Goal: Find specific page/section: Find specific page/section

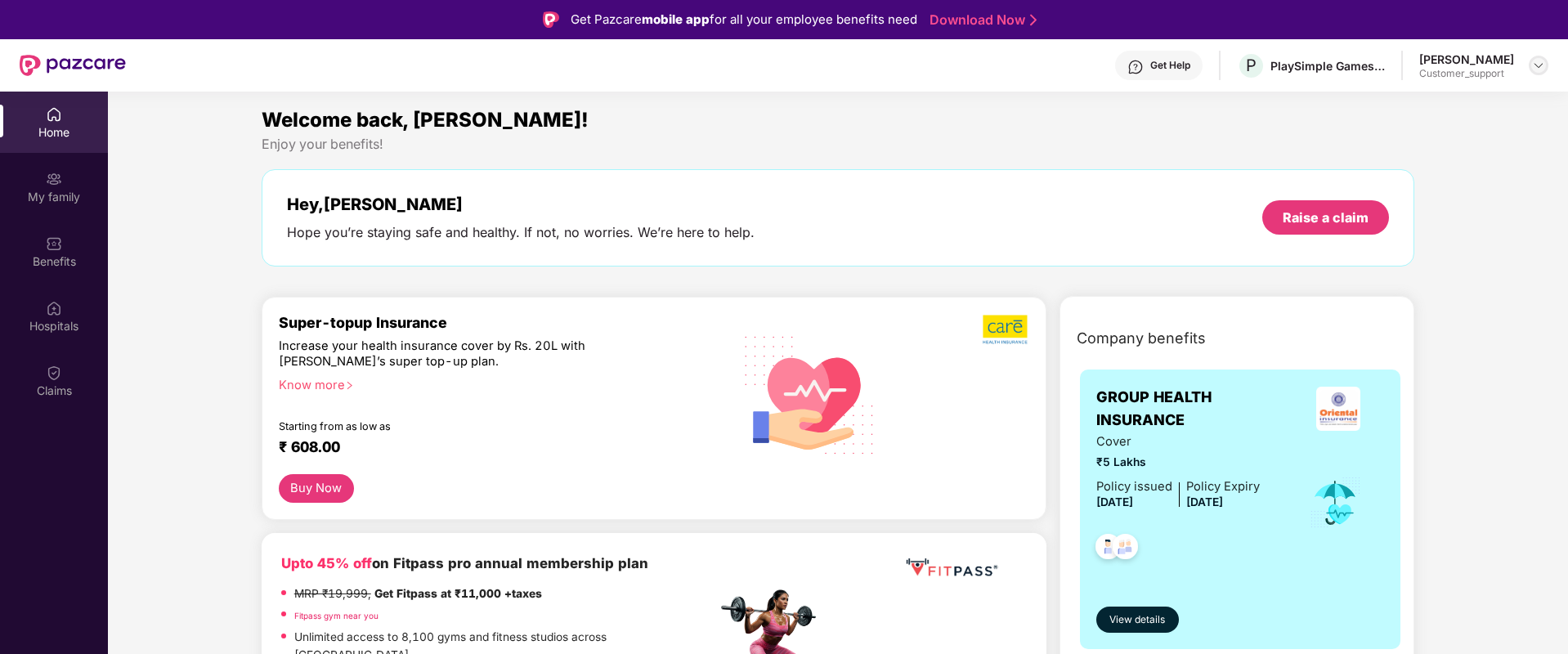
click at [1541, 69] on img at bounding box center [1538, 65] width 13 height 13
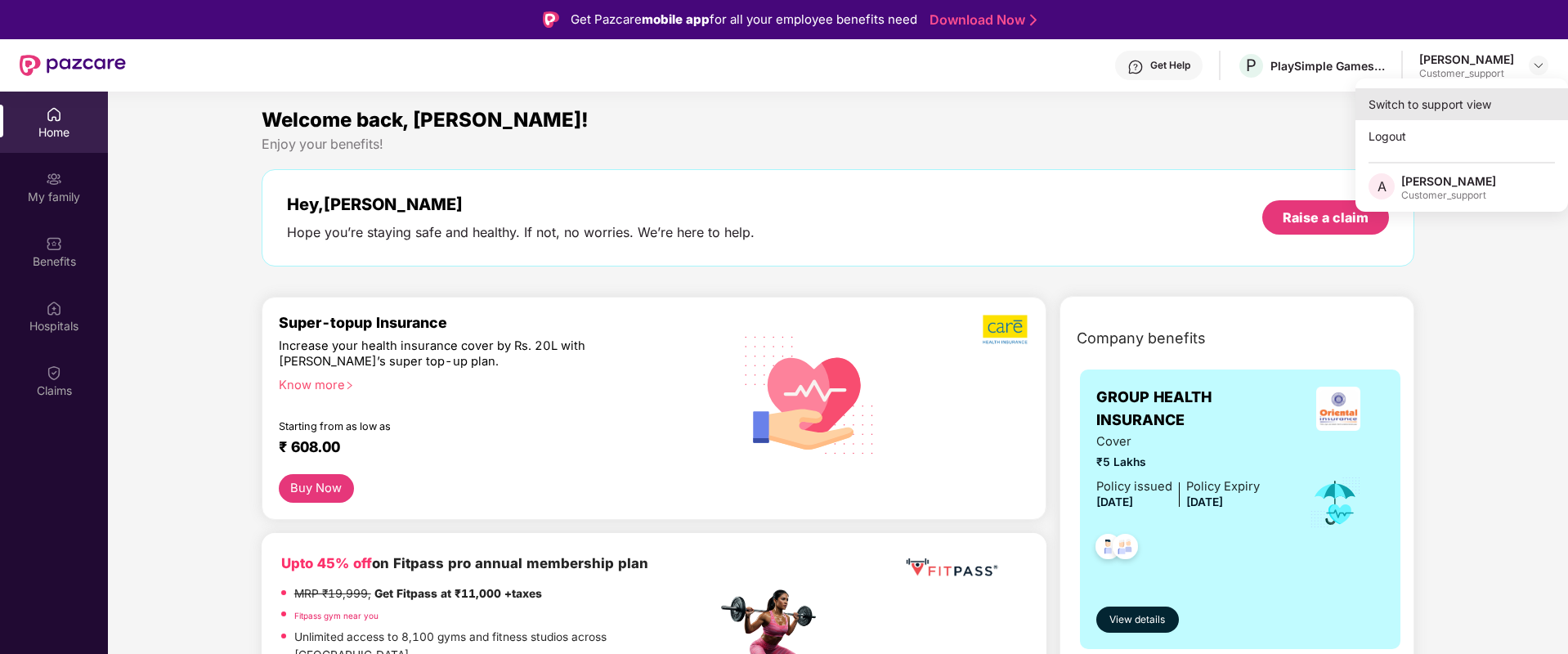
click at [1463, 108] on div "Switch to support view" at bounding box center [1461, 104] width 212 height 32
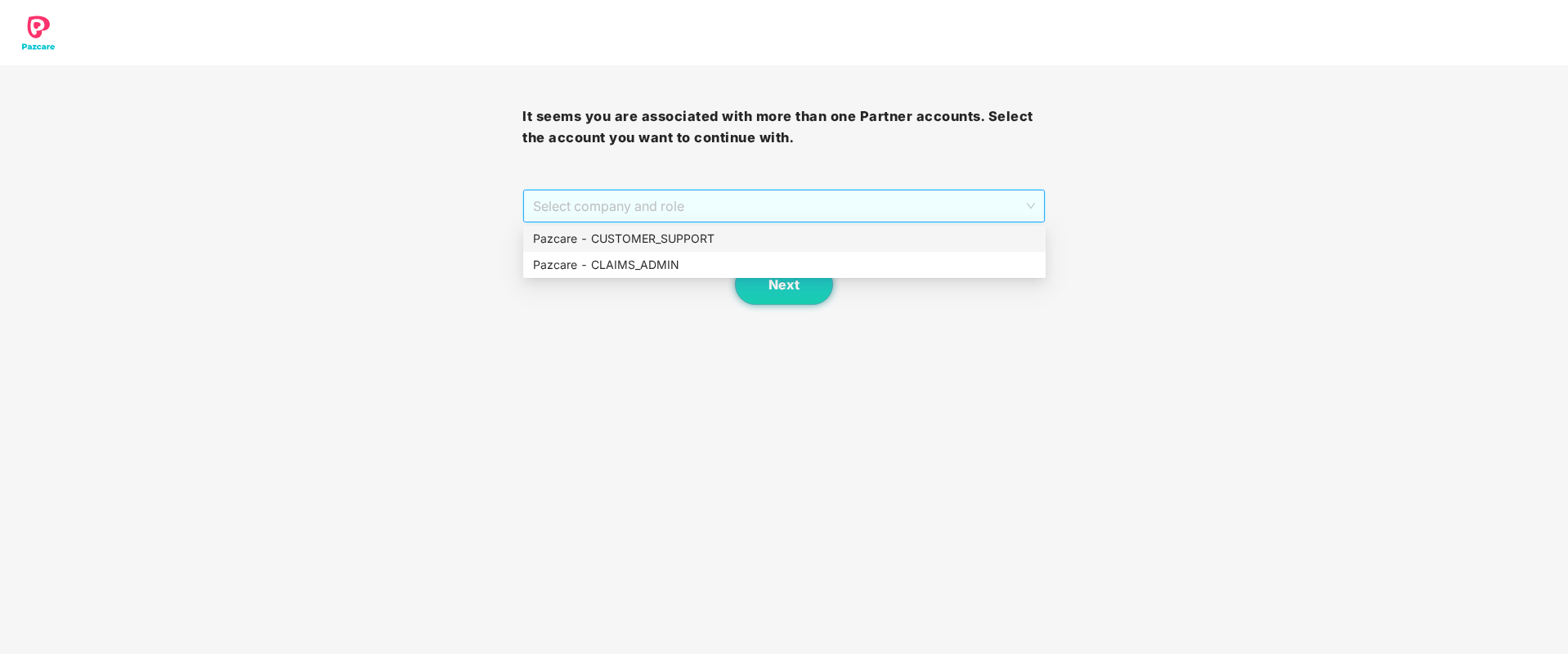
click at [850, 211] on span "Select company and role" at bounding box center [784, 206] width 501 height 31
click at [714, 239] on div "Pazcare - CUSTOMER_SUPPORT" at bounding box center [784, 239] width 503 height 18
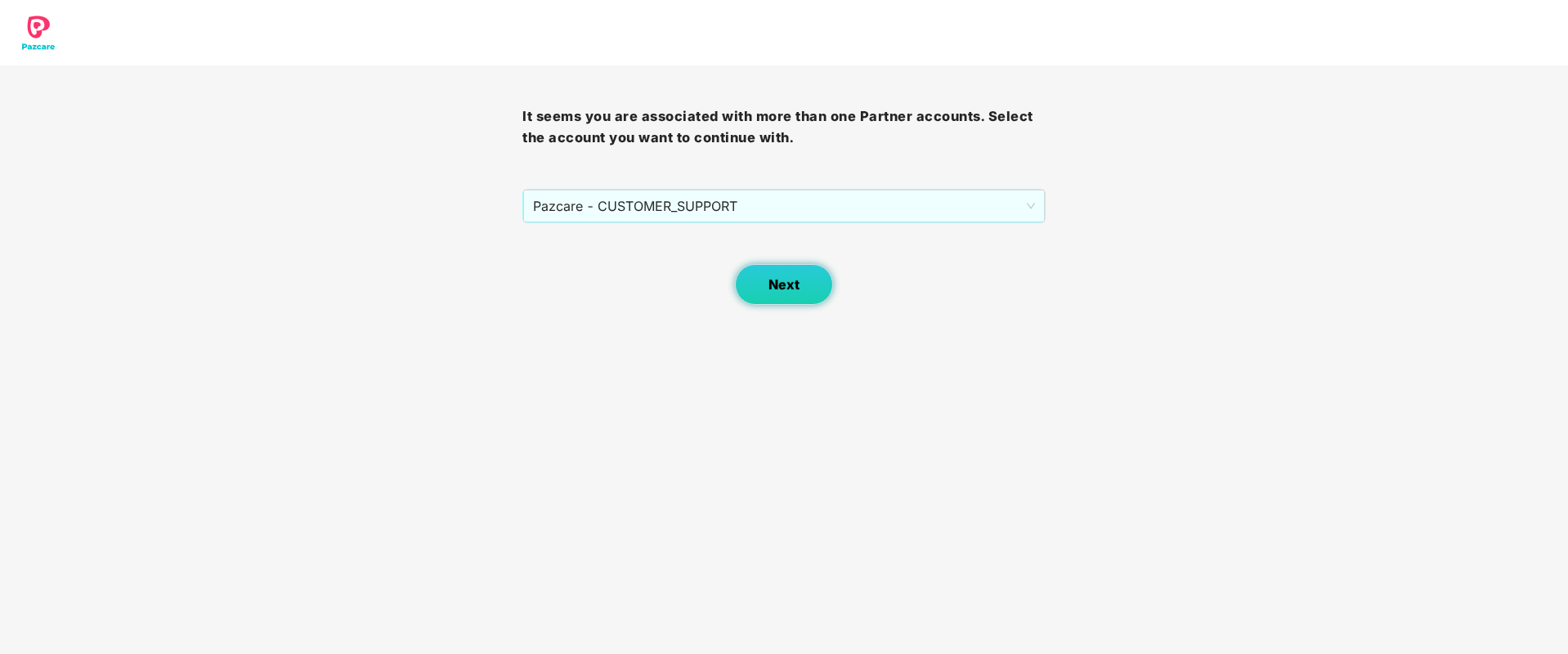
click at [802, 297] on button "Next" at bounding box center [784, 284] width 98 height 41
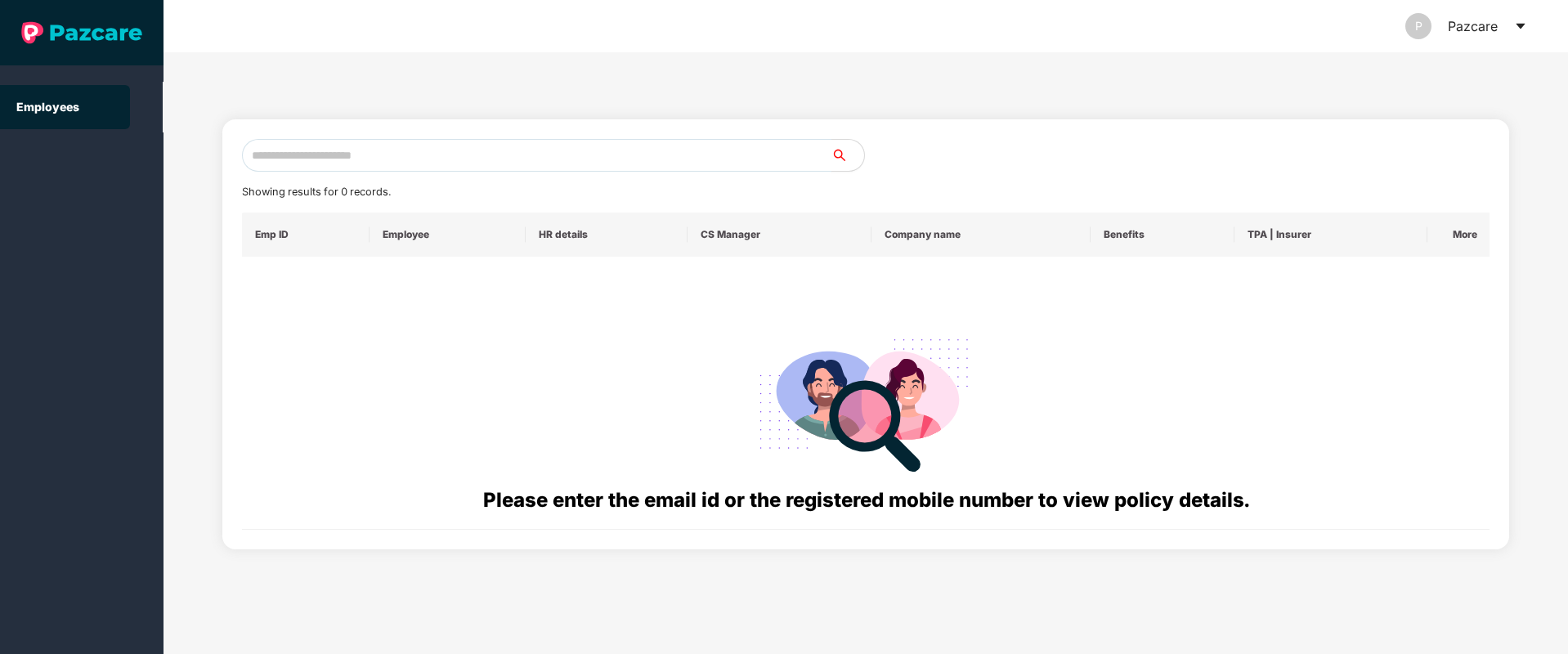
click at [401, 157] on input "text" at bounding box center [537, 155] width 589 height 33
paste input "**********"
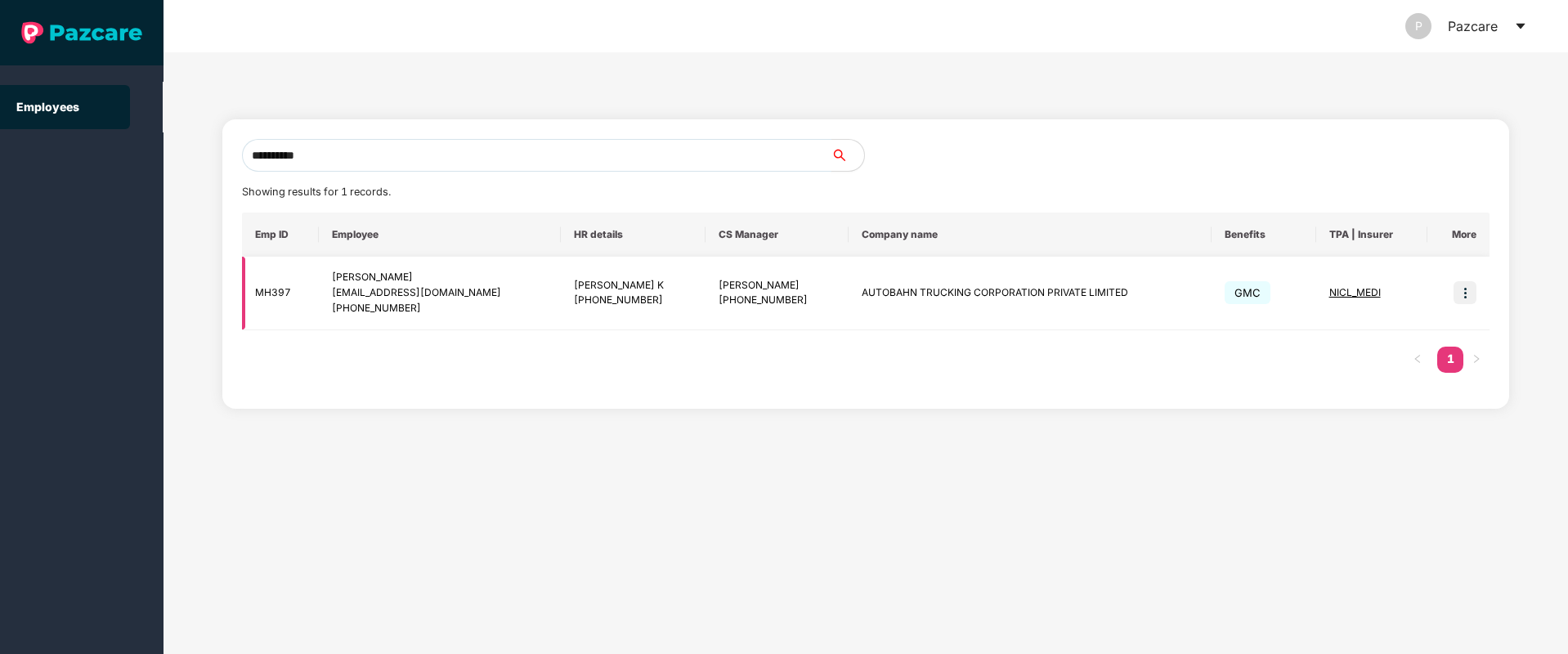
type input "**********"
click at [1463, 301] on img at bounding box center [1465, 292] width 23 height 23
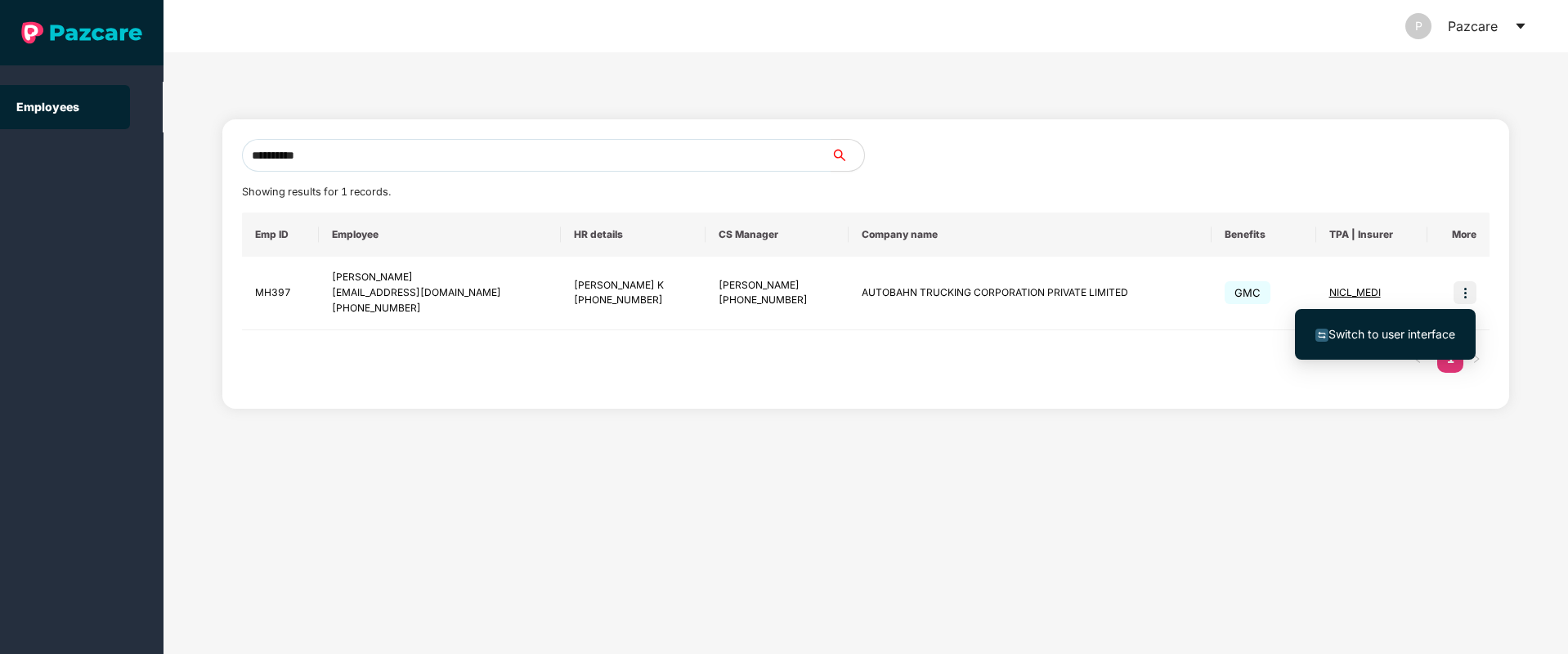
click at [1396, 336] on span "Switch to user interface" at bounding box center [1391, 334] width 127 height 14
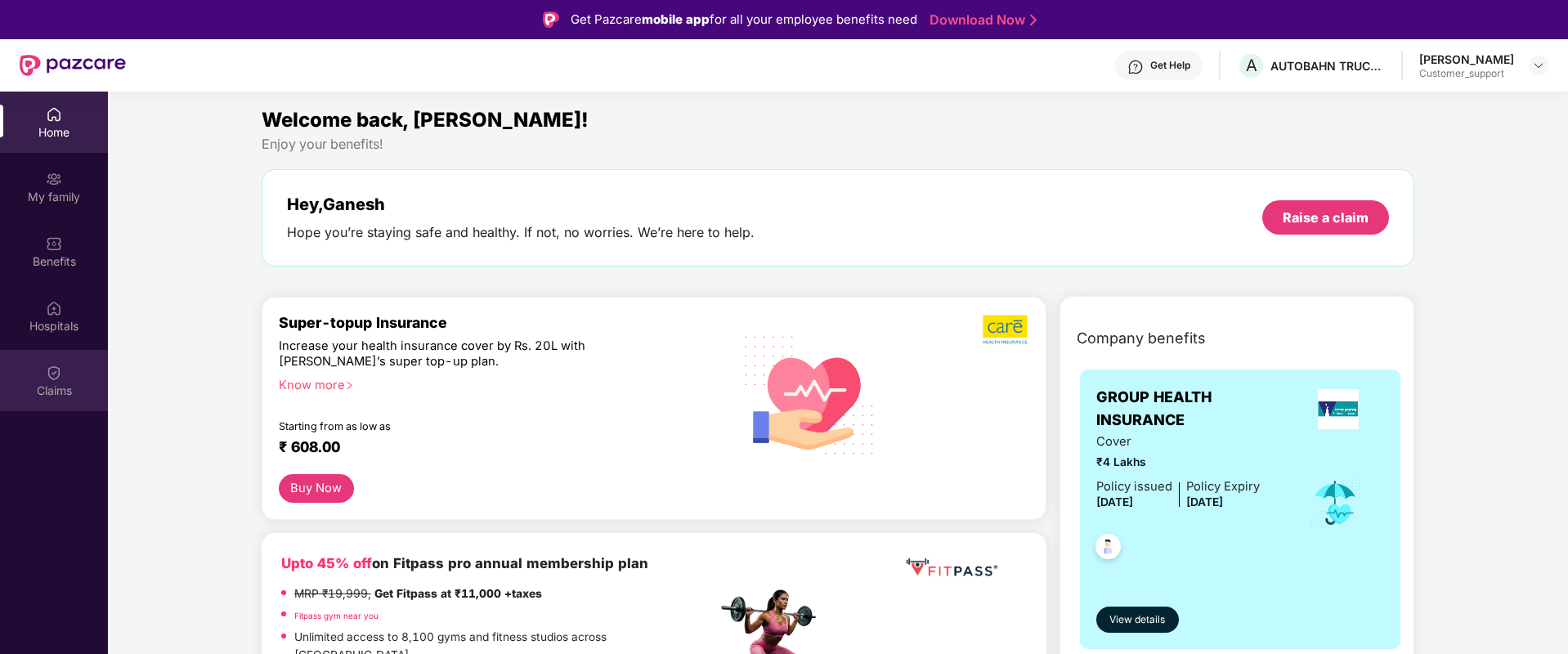
click at [56, 370] on img at bounding box center [54, 373] width 16 height 16
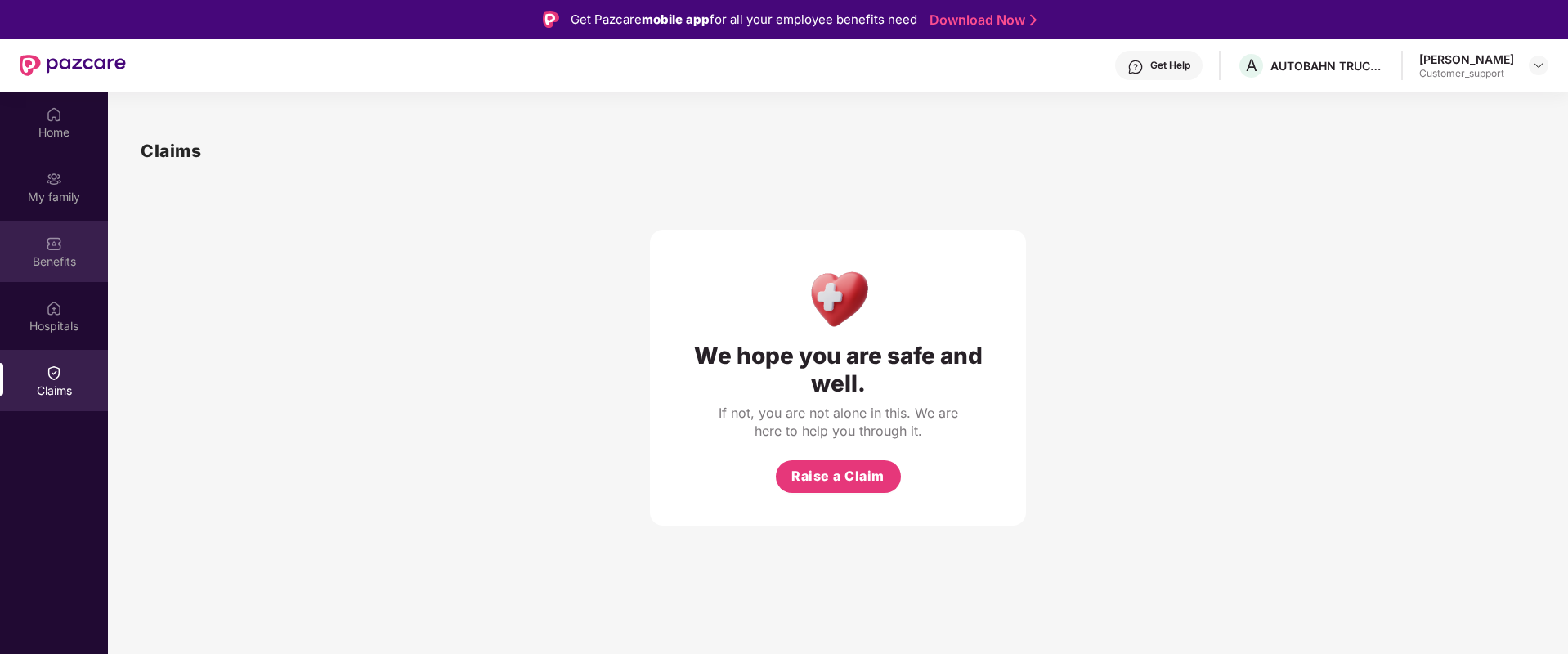
click at [64, 246] on div "Benefits" at bounding box center [54, 252] width 107 height 62
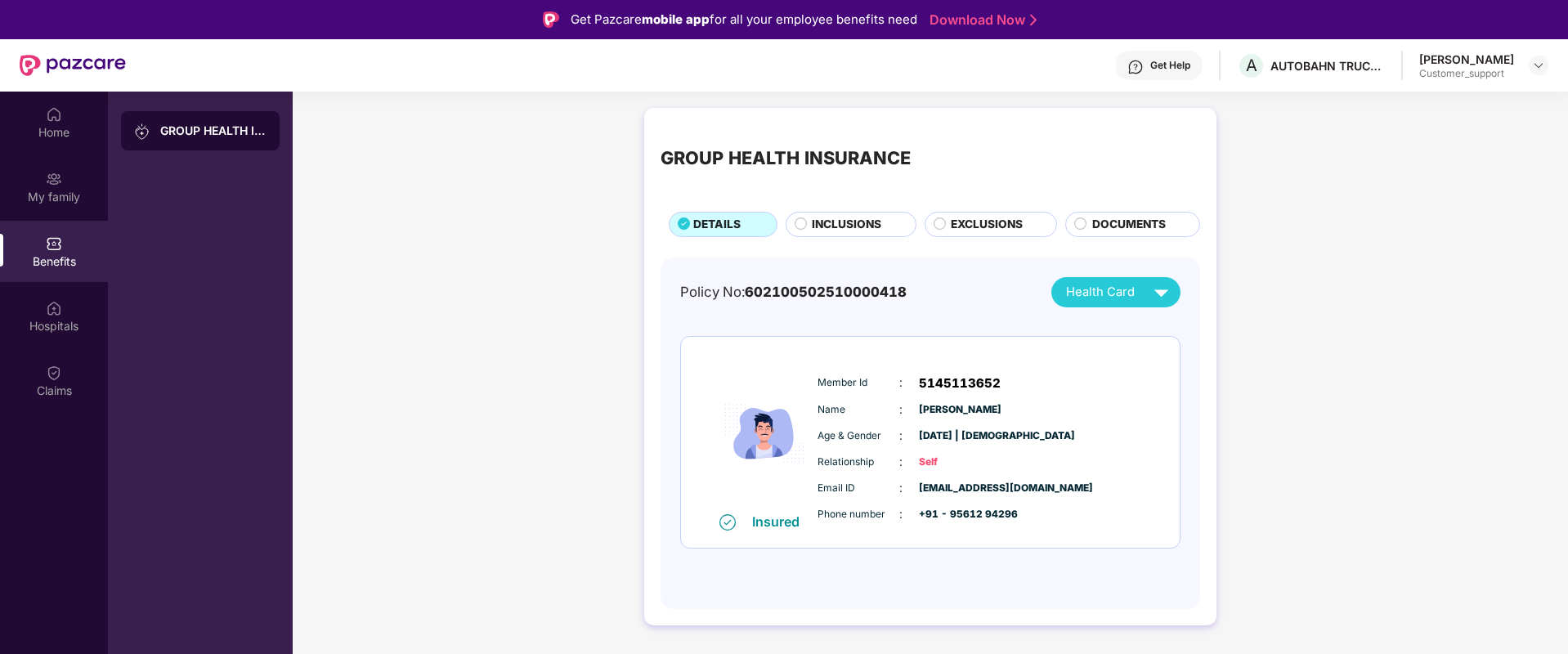
click at [832, 232] on span "INCLUSIONS" at bounding box center [846, 225] width 69 height 18
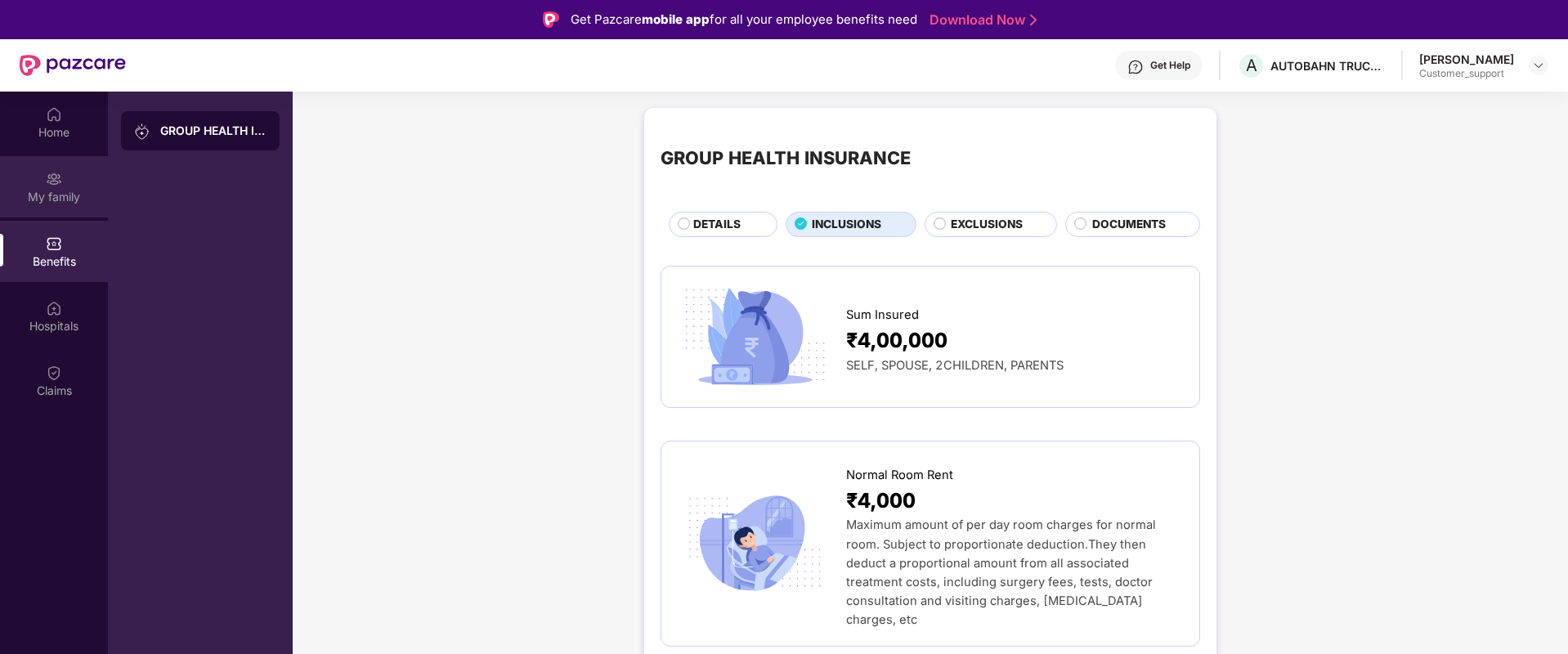
click at [50, 182] on img at bounding box center [54, 179] width 16 height 16
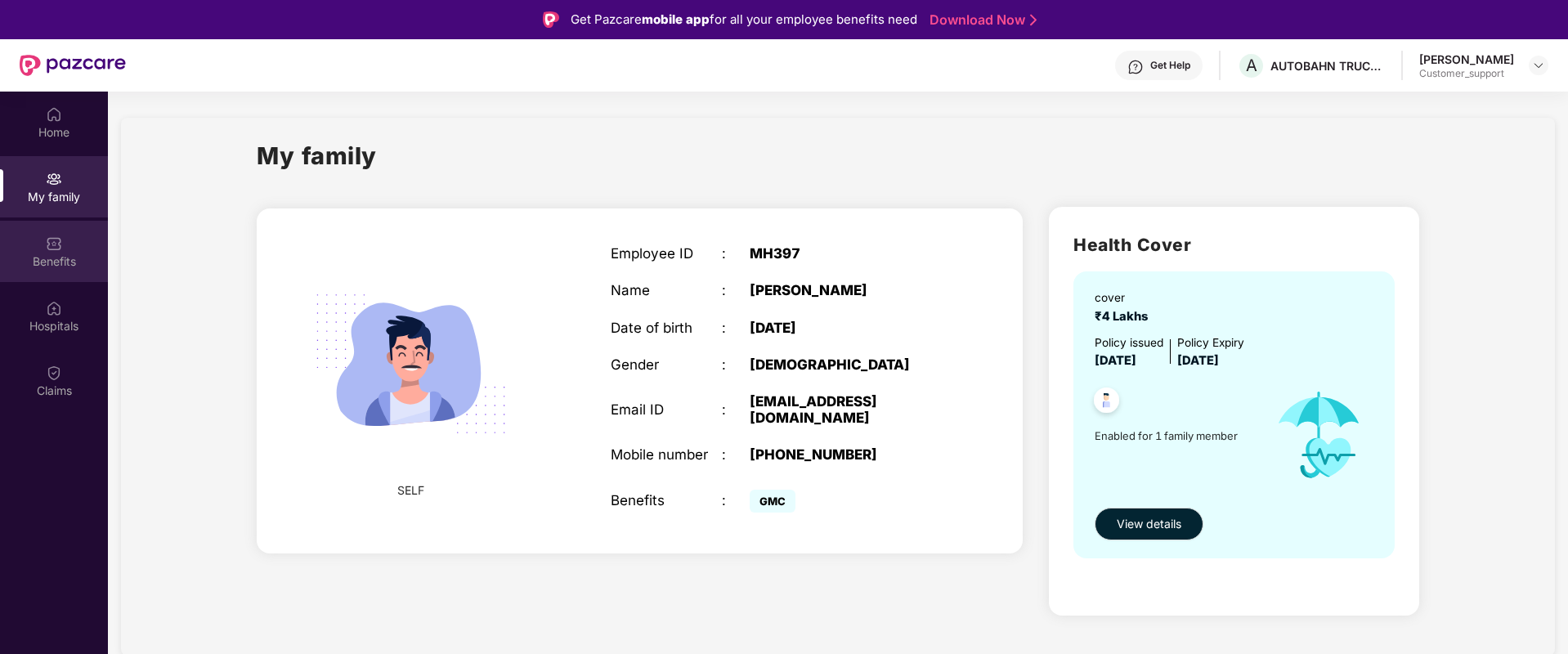
click at [58, 256] on div "Benefits" at bounding box center [54, 261] width 107 height 16
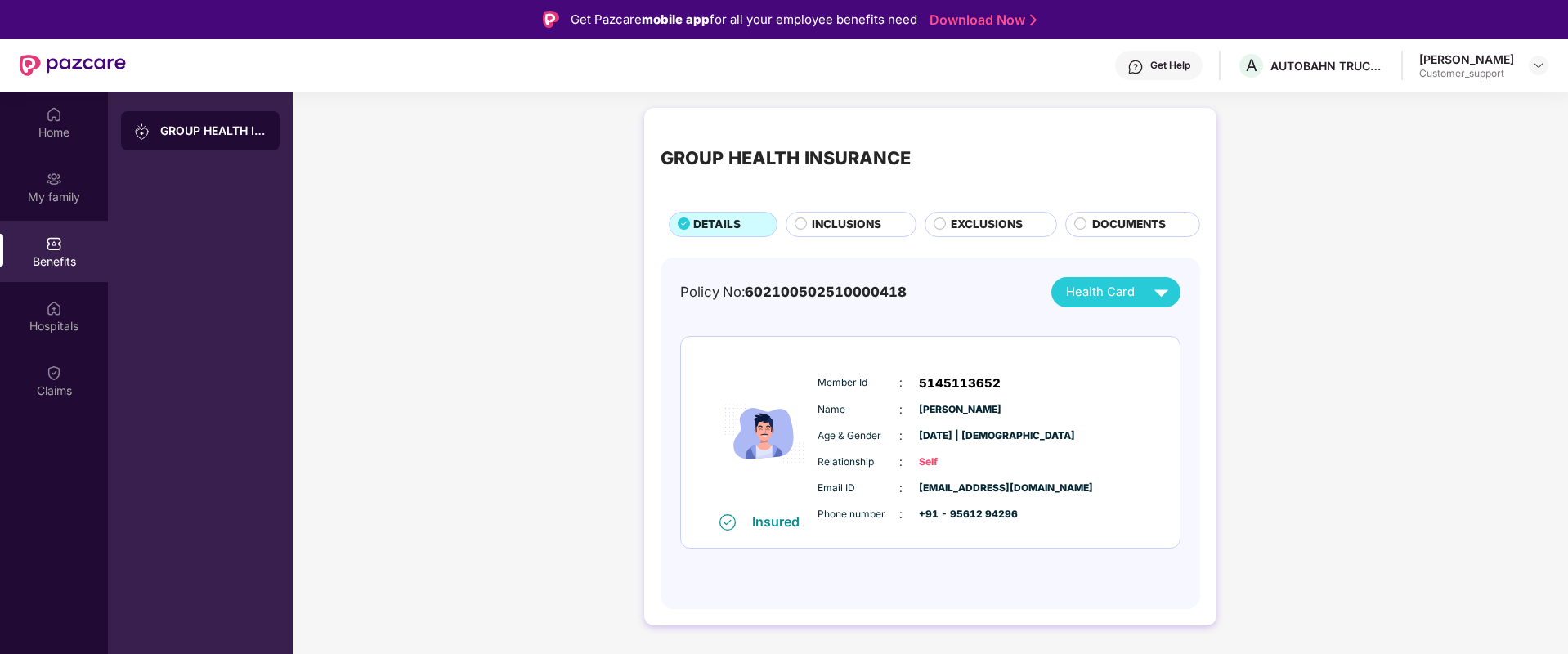
click at [817, 226] on span "INCLUSIONS" at bounding box center [846, 225] width 69 height 18
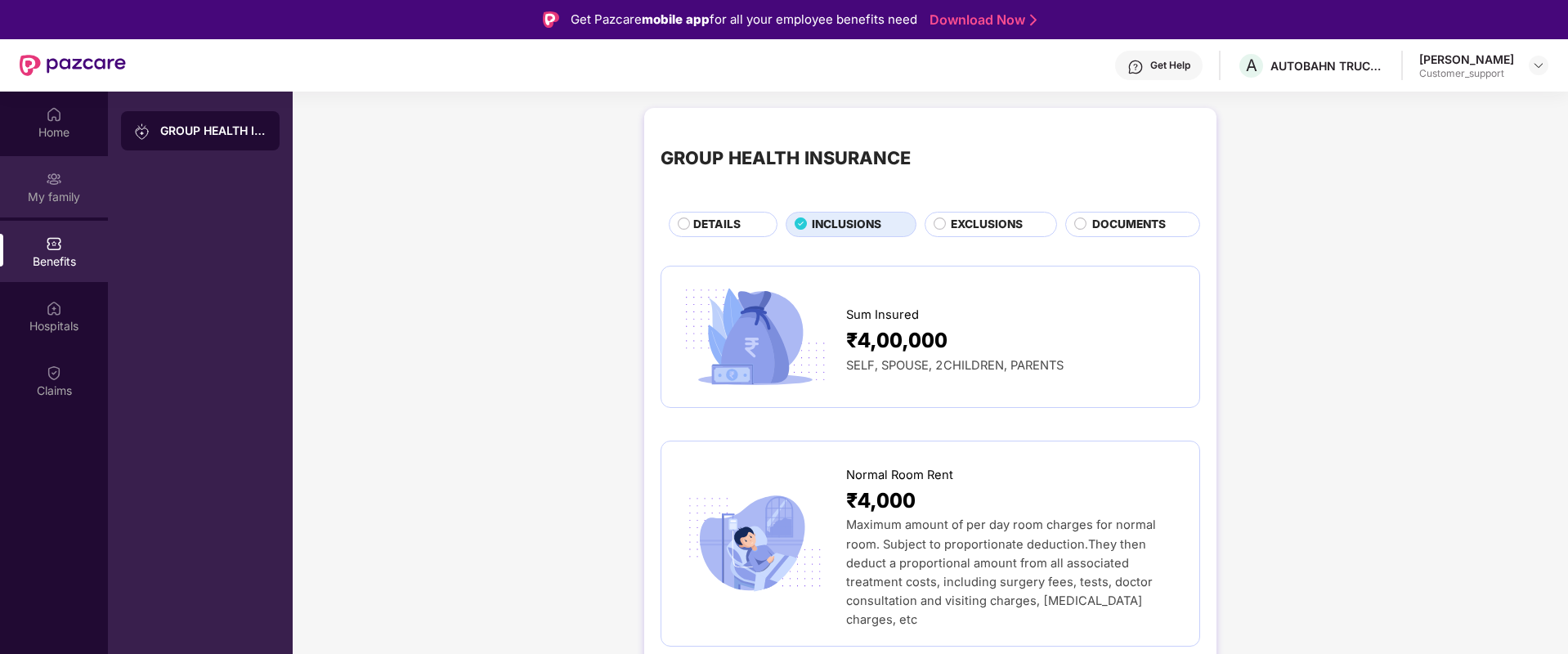
click at [51, 198] on div "My family" at bounding box center [54, 197] width 107 height 16
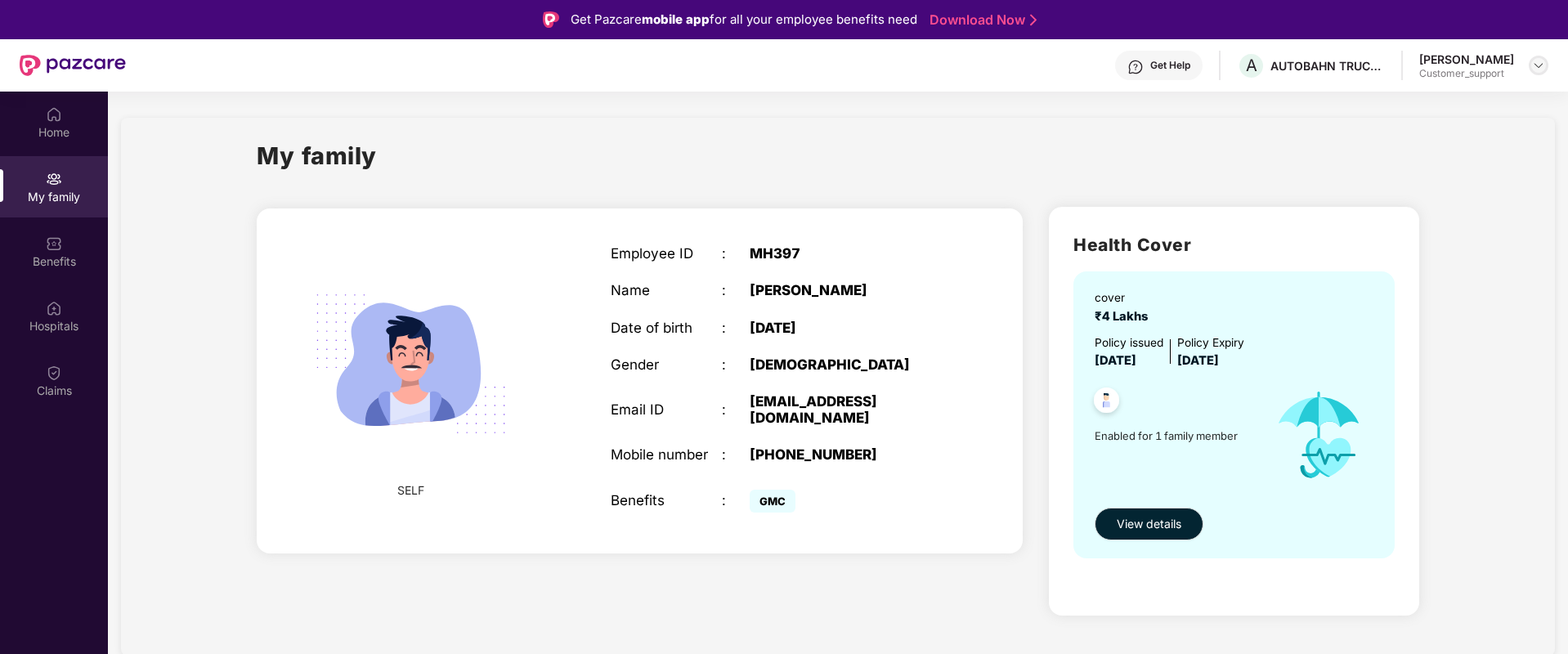
click at [1540, 56] on div at bounding box center [1538, 65] width 20 height 20
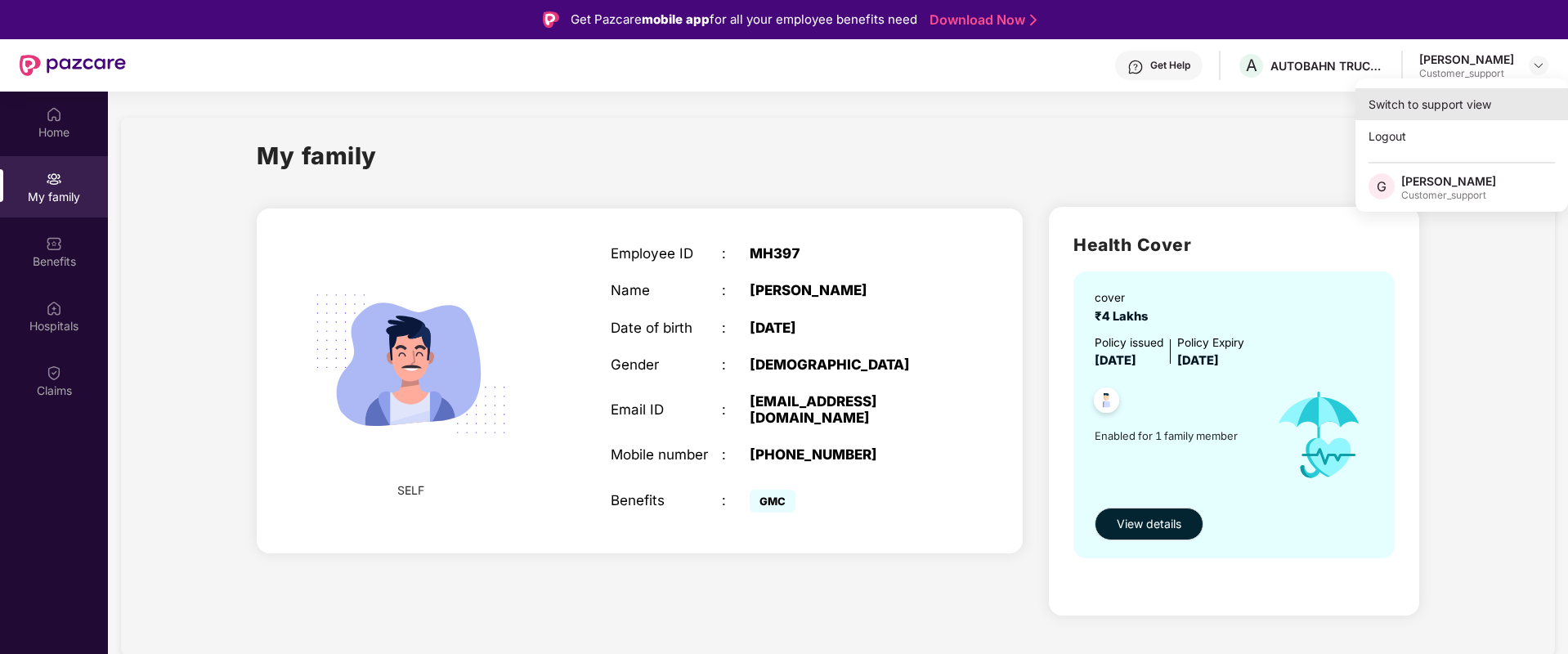
click at [1413, 108] on div "Switch to support view" at bounding box center [1461, 104] width 212 height 32
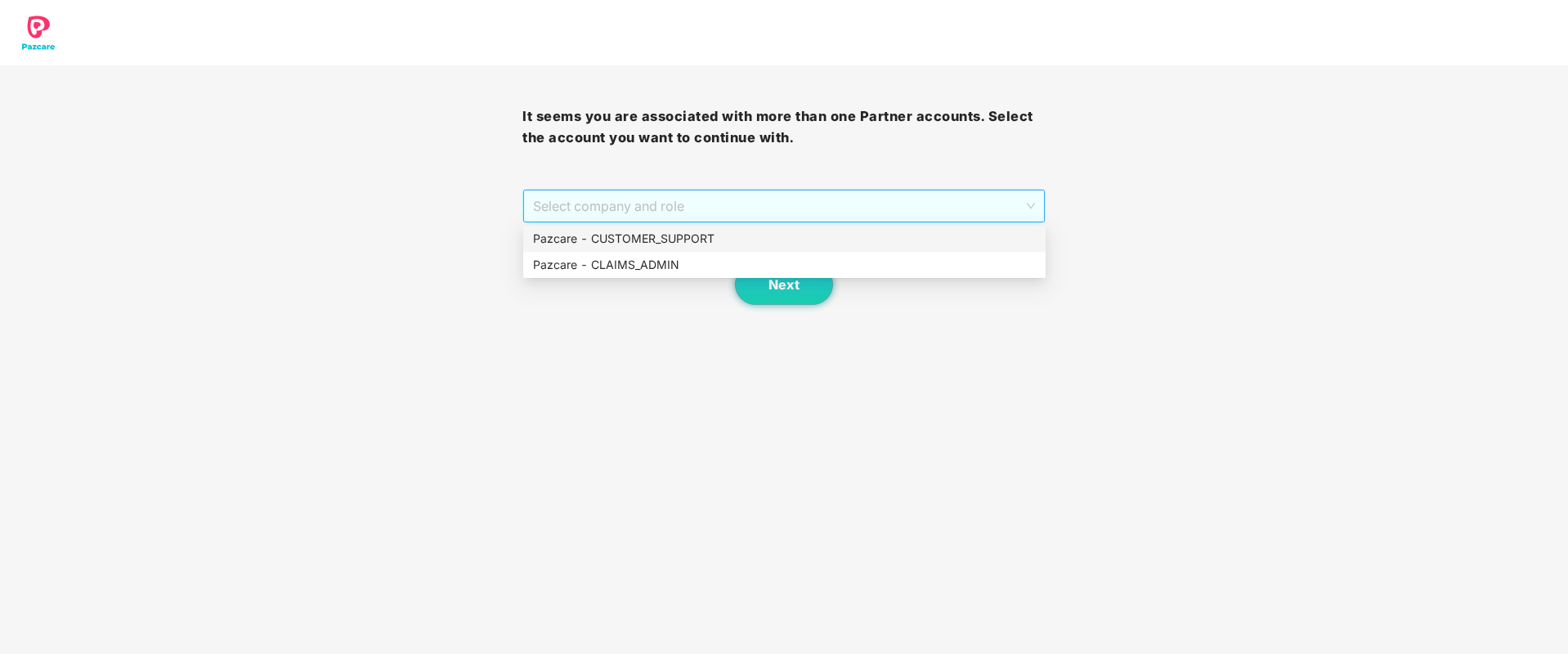
click at [925, 216] on span "Select company and role" at bounding box center [784, 206] width 501 height 31
click at [760, 258] on div "Pazcare - CLAIMS_ADMIN" at bounding box center [784, 265] width 503 height 18
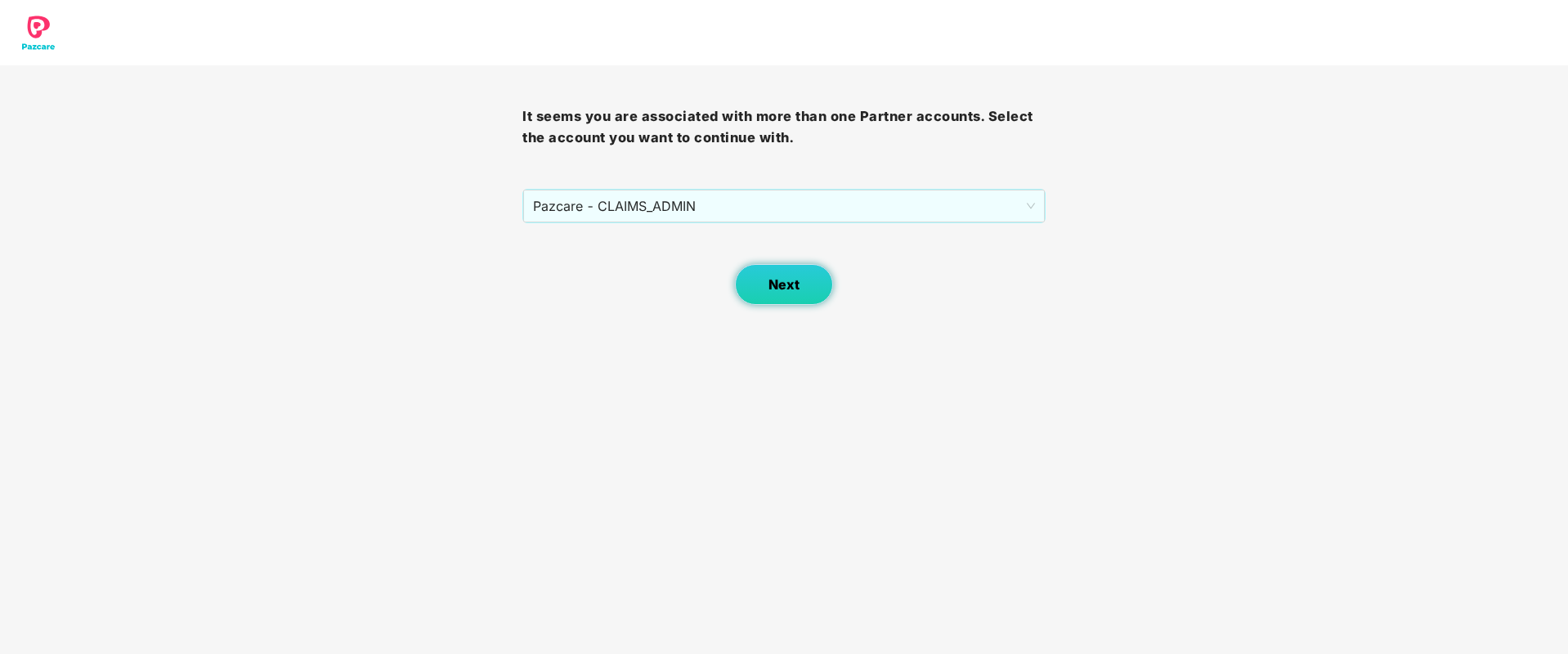
click at [786, 289] on span "Next" at bounding box center [784, 285] width 31 height 16
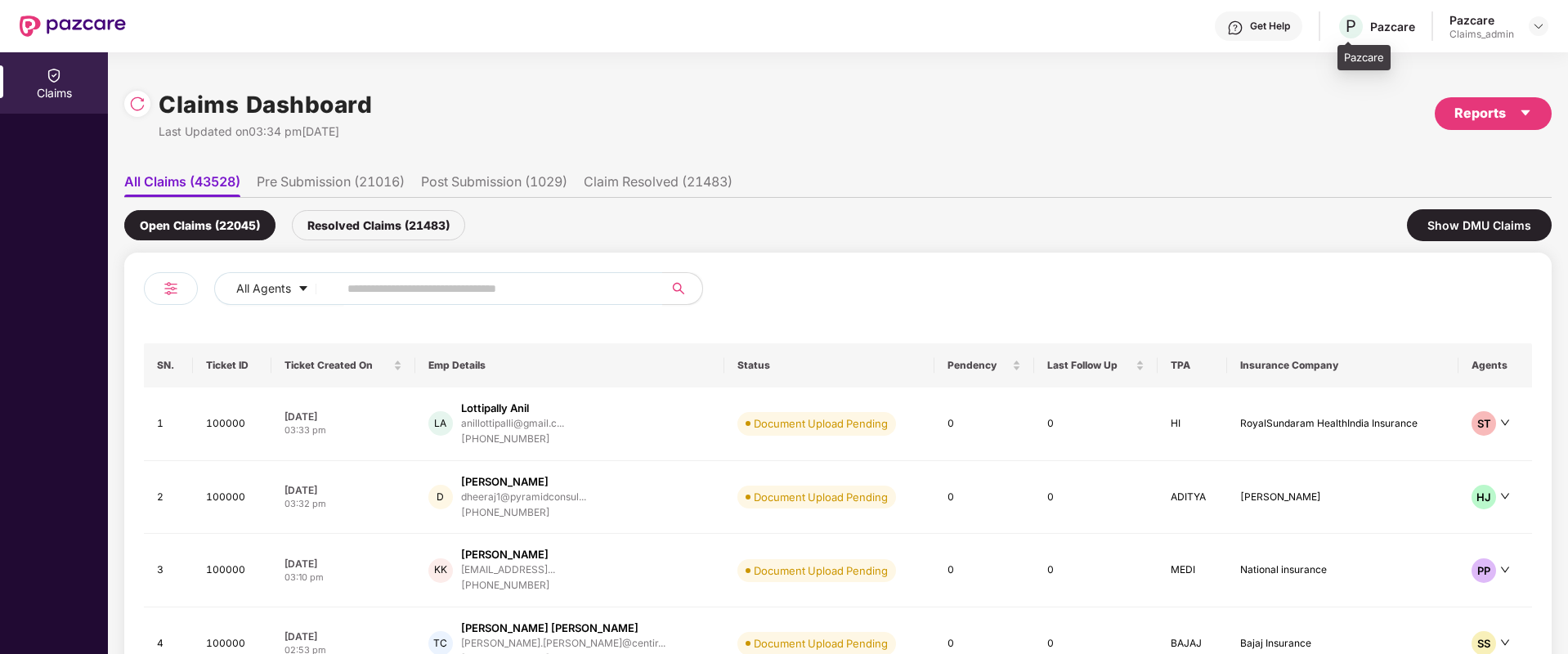
click at [1402, 36] on div "P Pazcare" at bounding box center [1376, 26] width 79 height 29
click at [1529, 22] on div at bounding box center [1538, 26] width 20 height 20
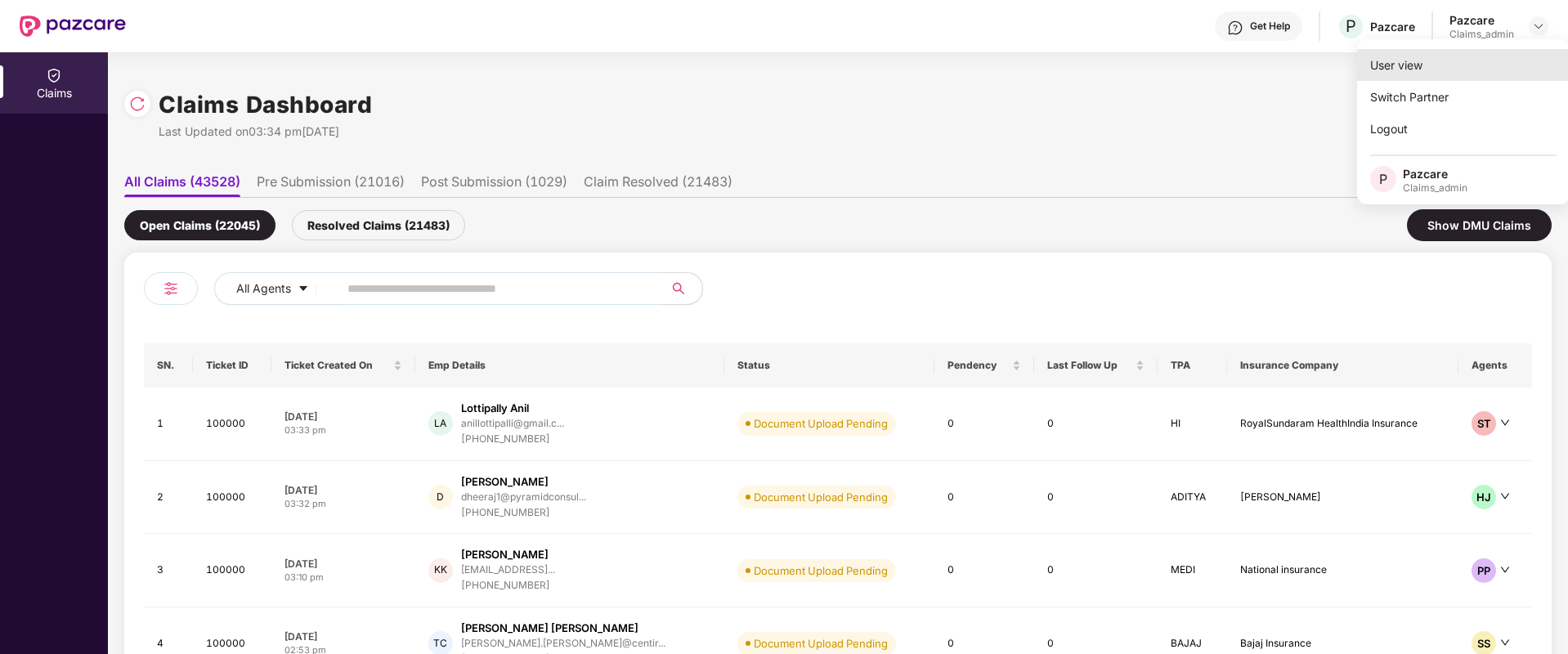
click at [1410, 70] on div "User view" at bounding box center [1462, 65] width 212 height 32
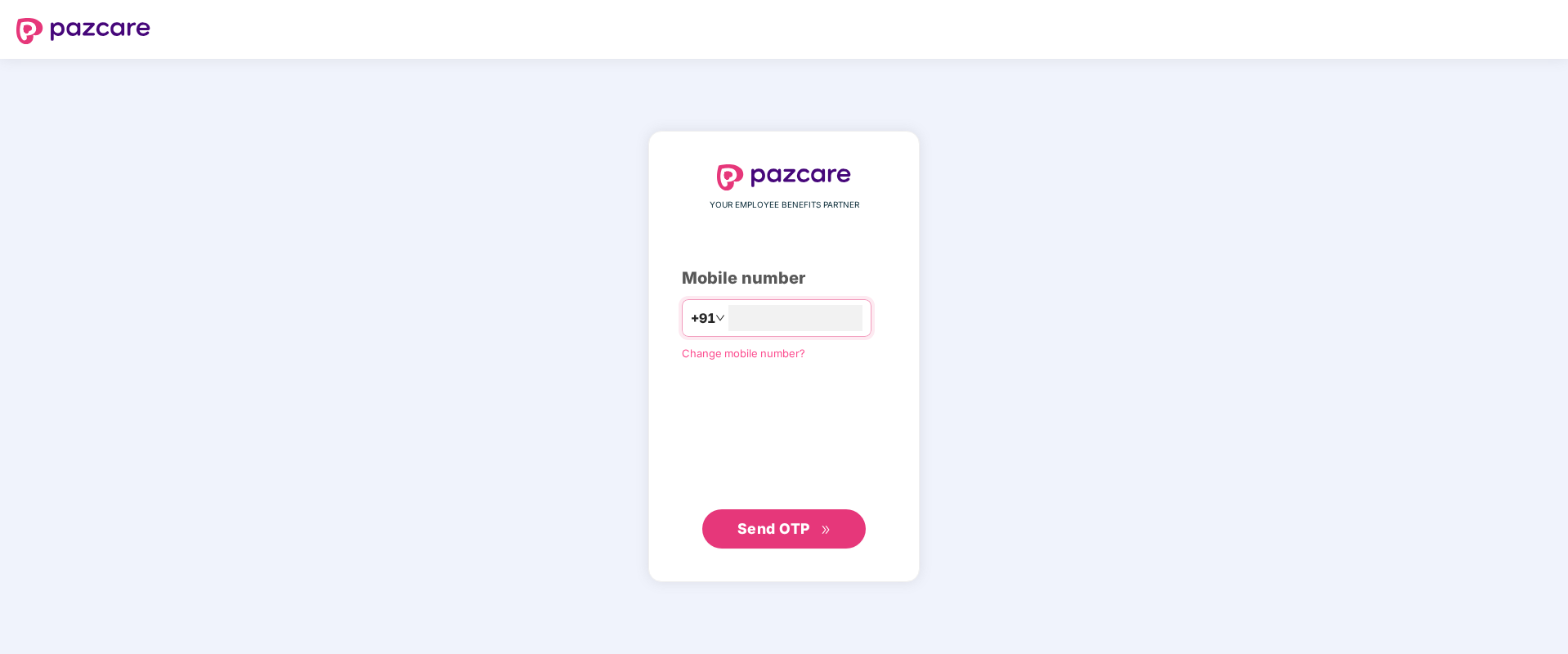
type input "**********"
click at [763, 528] on span "Send OTP" at bounding box center [774, 529] width 73 height 17
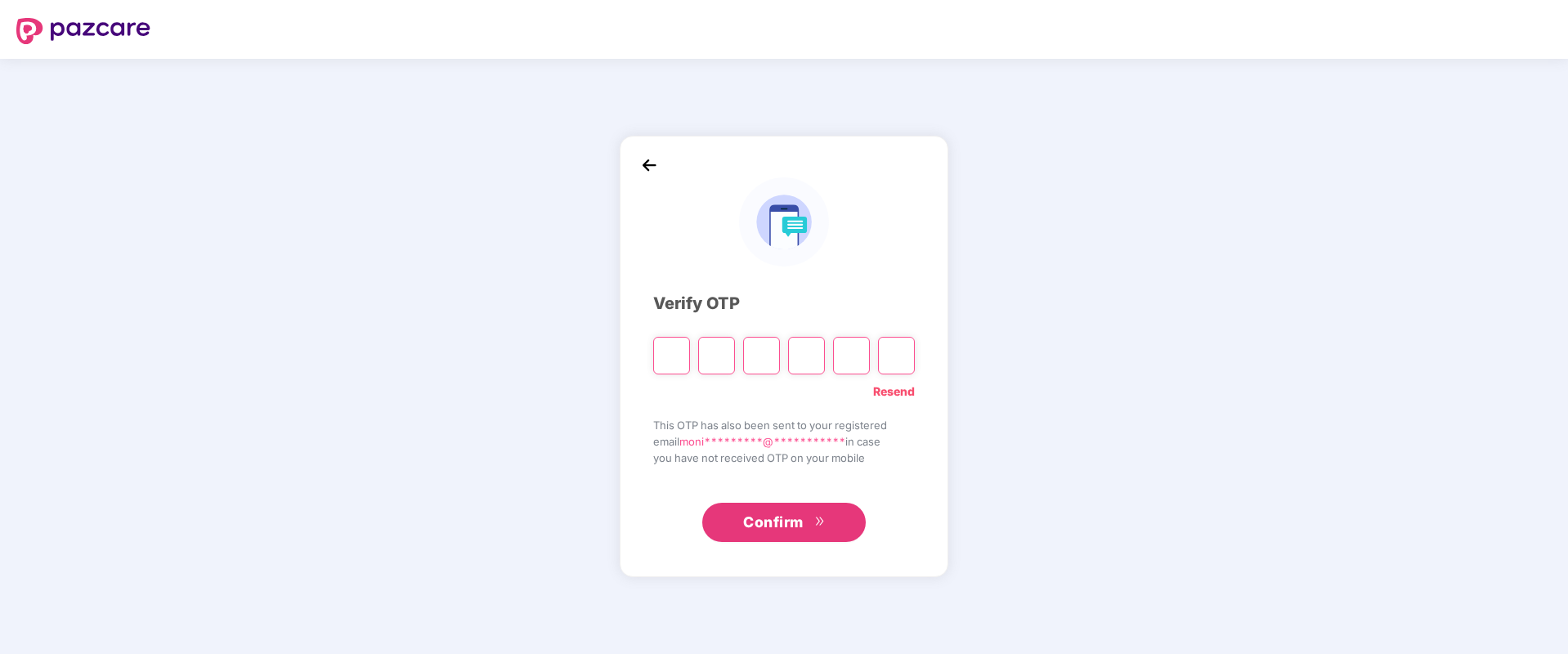
type input "*"
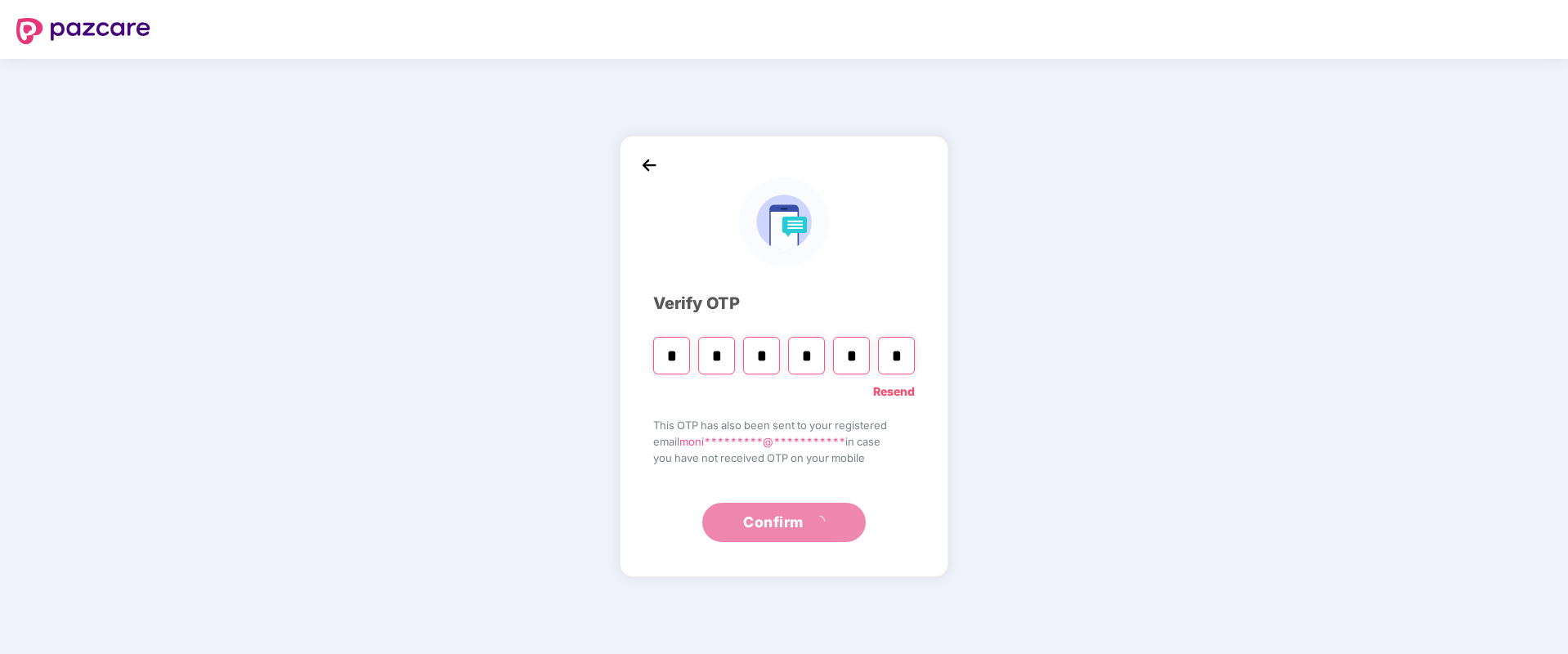
type input "*"
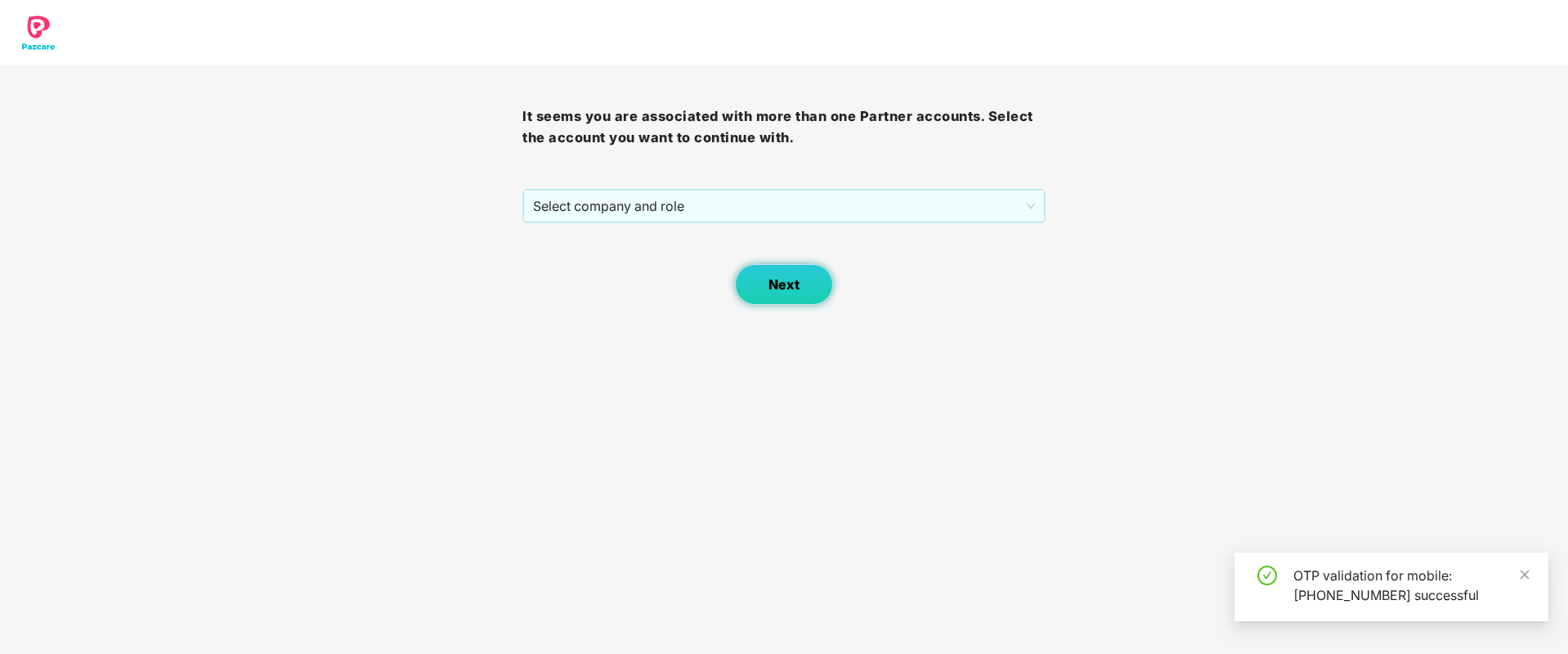
click at [777, 295] on button "Next" at bounding box center [784, 284] width 98 height 41
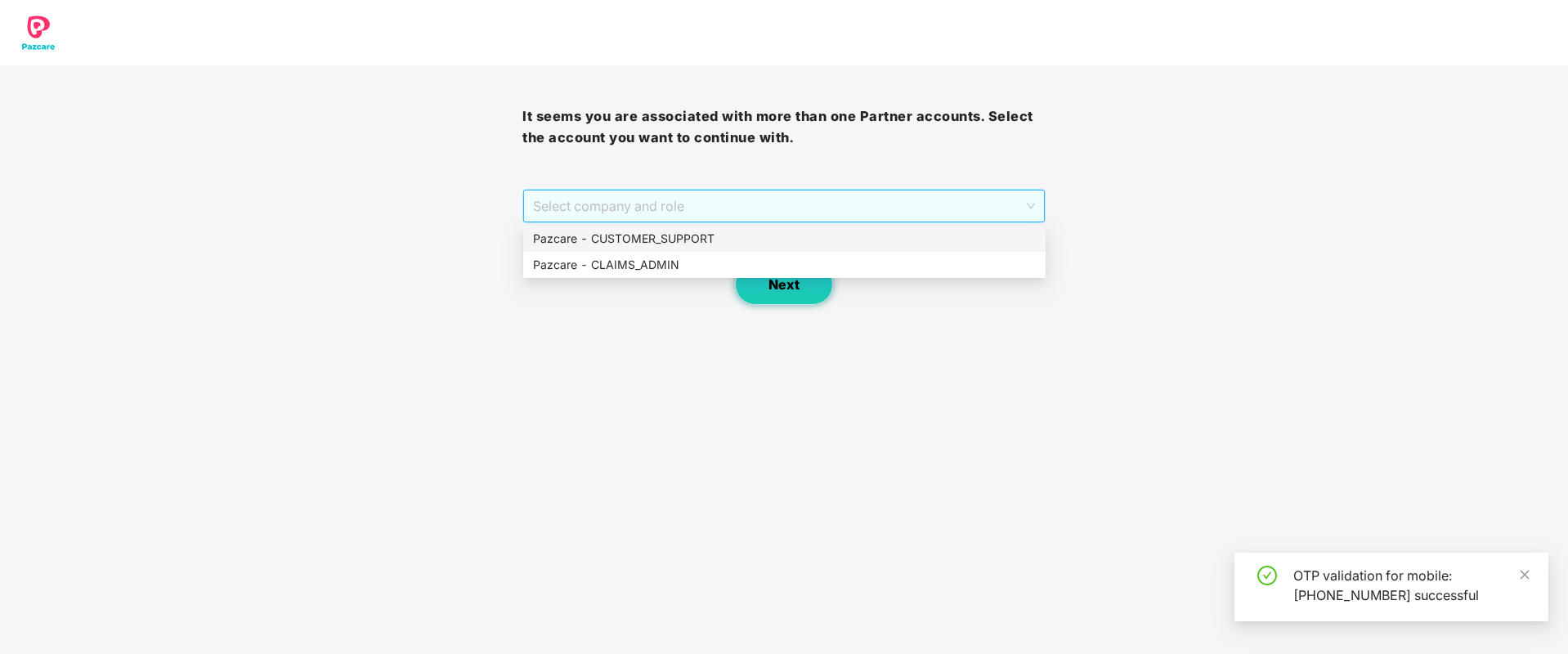
click at [773, 215] on span "Select company and role" at bounding box center [784, 206] width 501 height 31
click at [721, 239] on div "Pazcare - CUSTOMER_SUPPORT" at bounding box center [784, 239] width 503 height 18
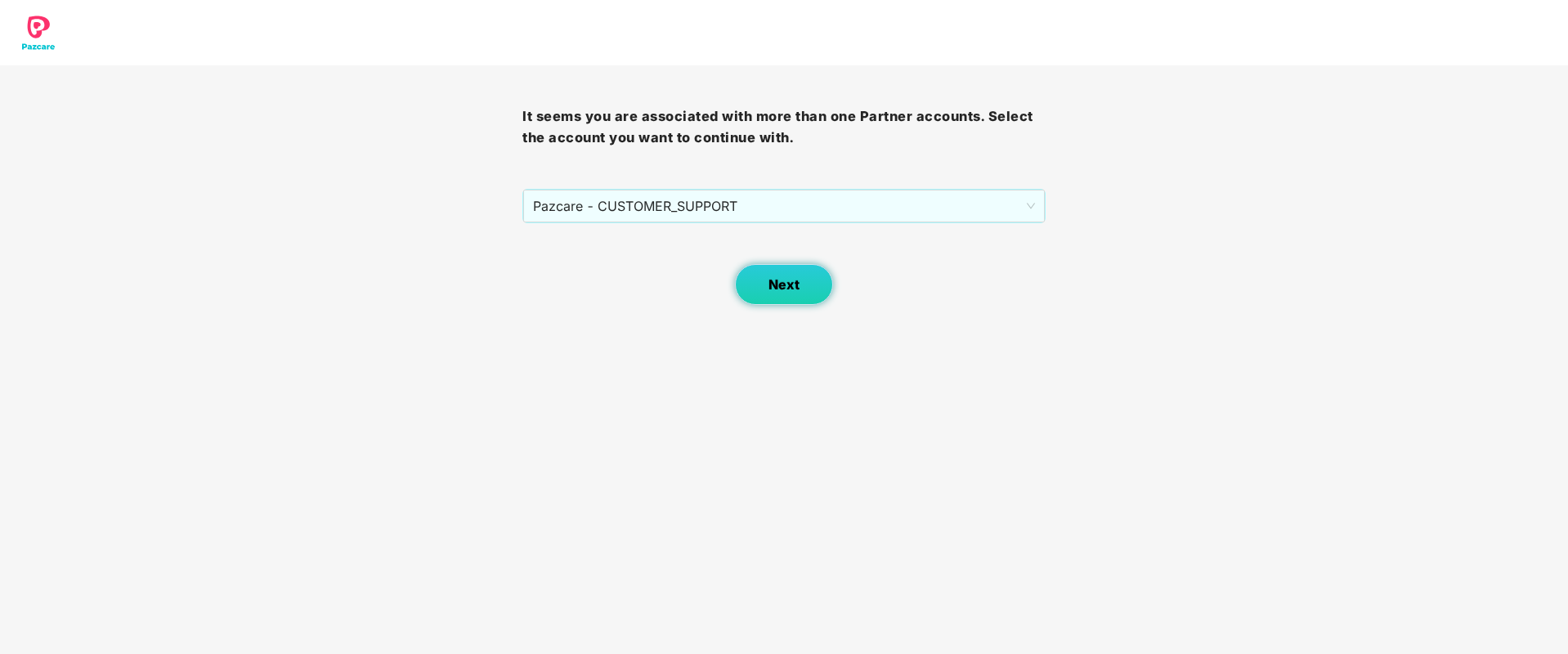
click at [762, 286] on button "Next" at bounding box center [784, 284] width 98 height 41
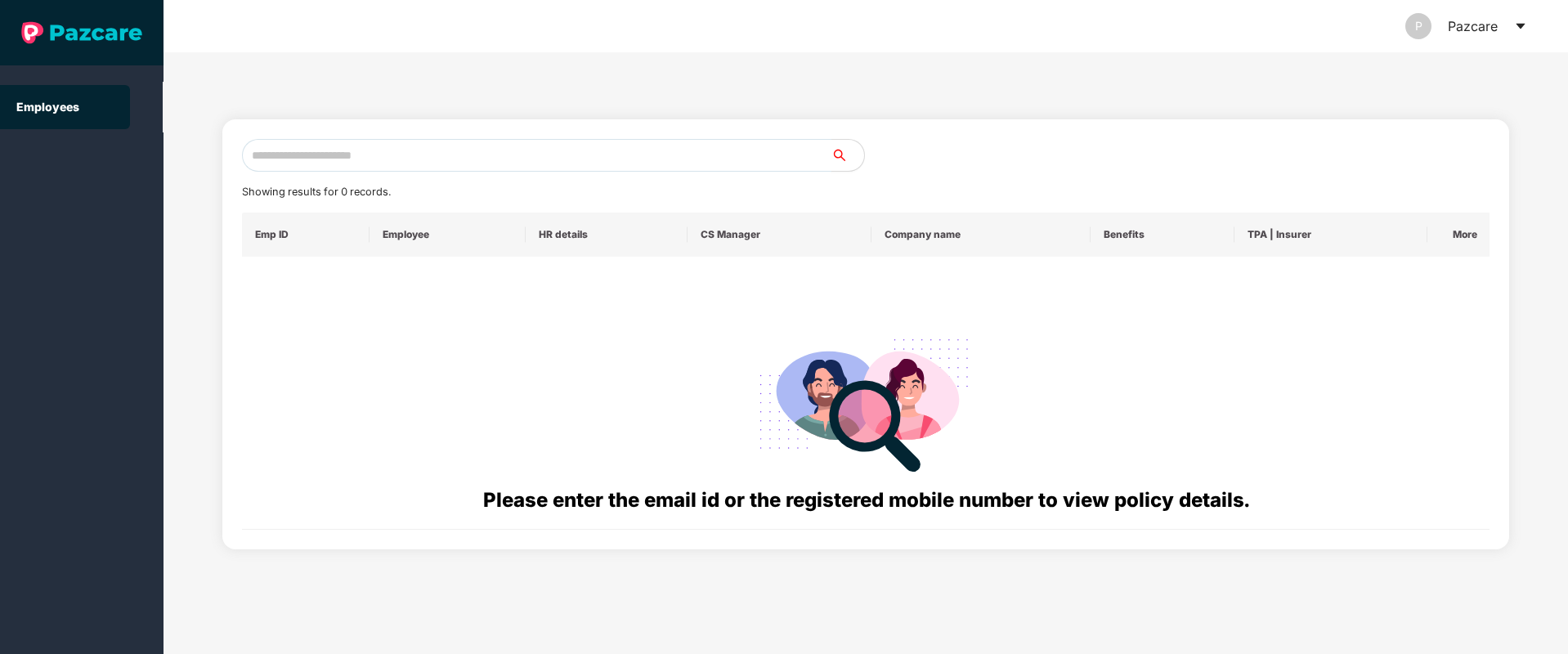
click at [524, 150] on input "text" at bounding box center [537, 155] width 589 height 33
type input "*"
click at [303, 159] on input "text" at bounding box center [537, 155] width 589 height 33
paste input "**********"
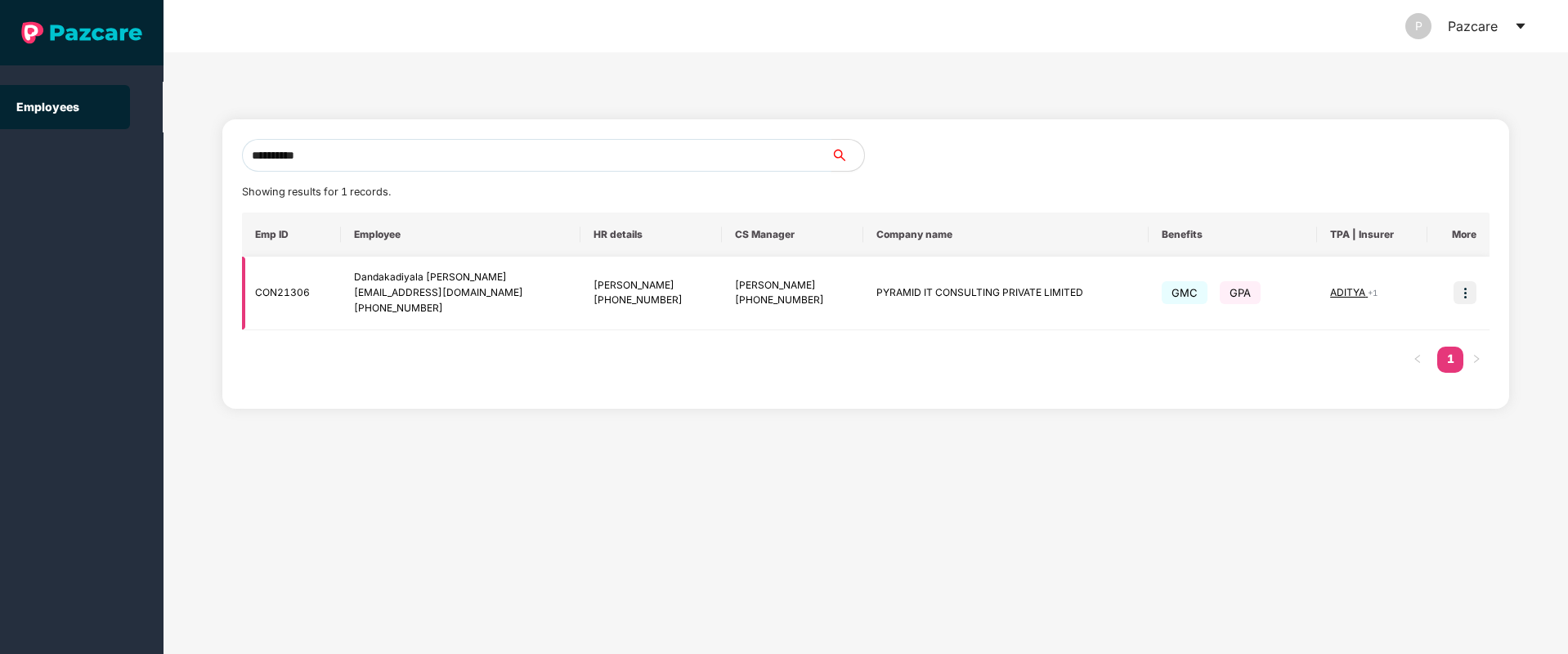
type input "**********"
click at [1466, 303] on img at bounding box center [1465, 292] width 23 height 23
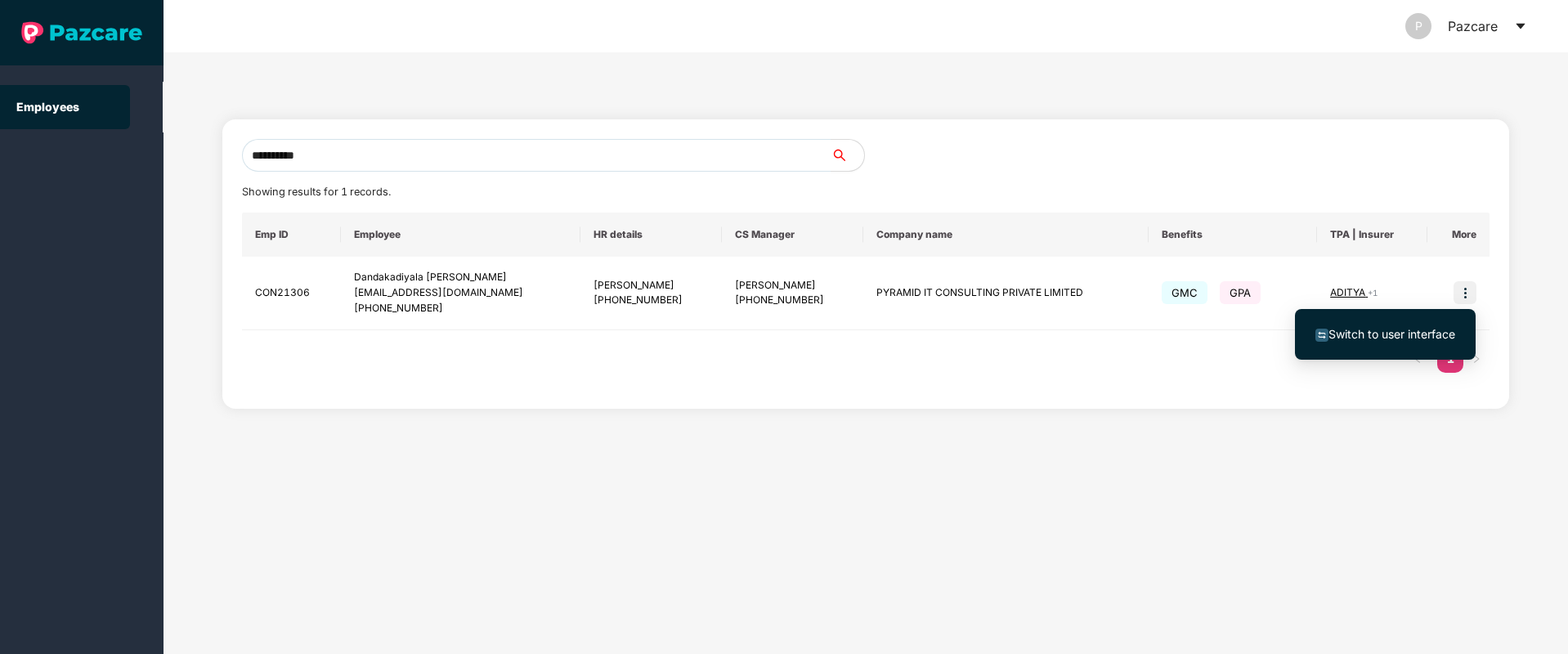
click at [1389, 331] on span "Switch to user interface" at bounding box center [1391, 334] width 127 height 14
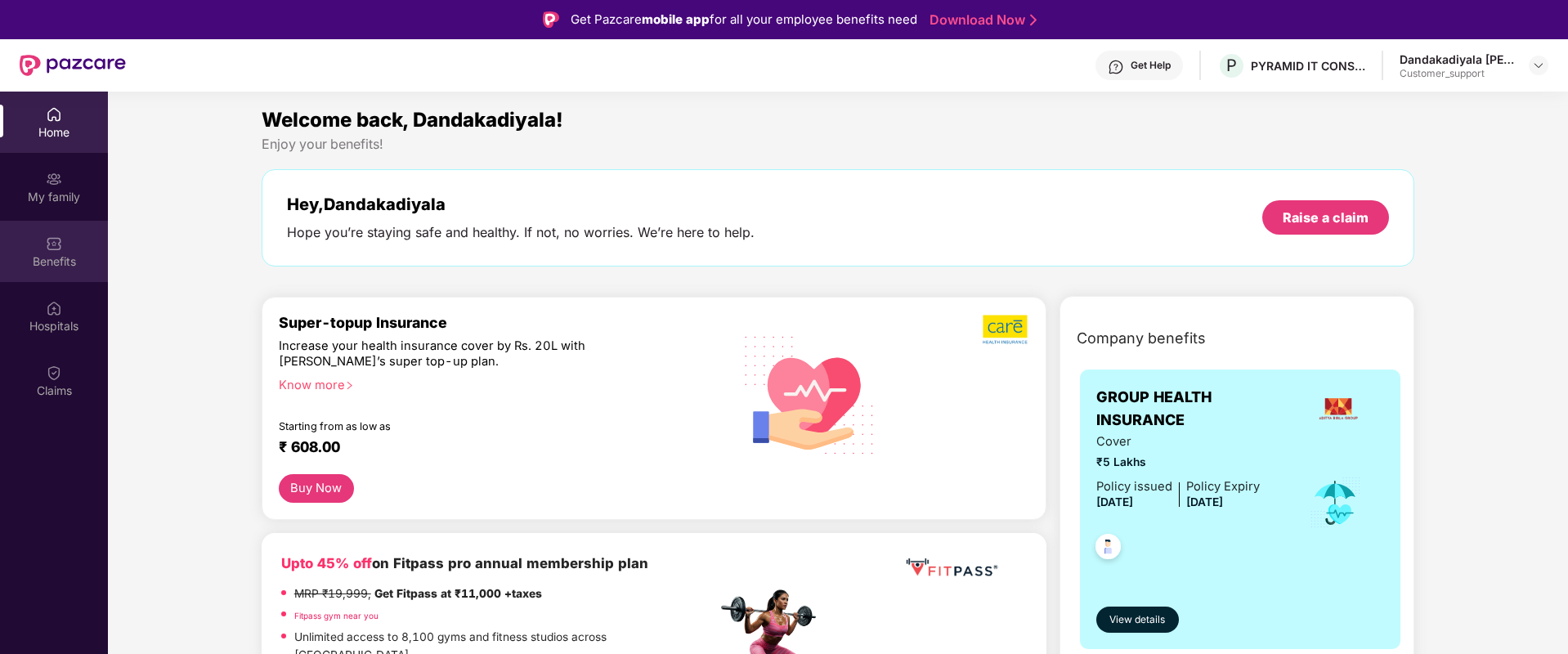
click at [63, 253] on div "Benefits" at bounding box center [54, 261] width 107 height 16
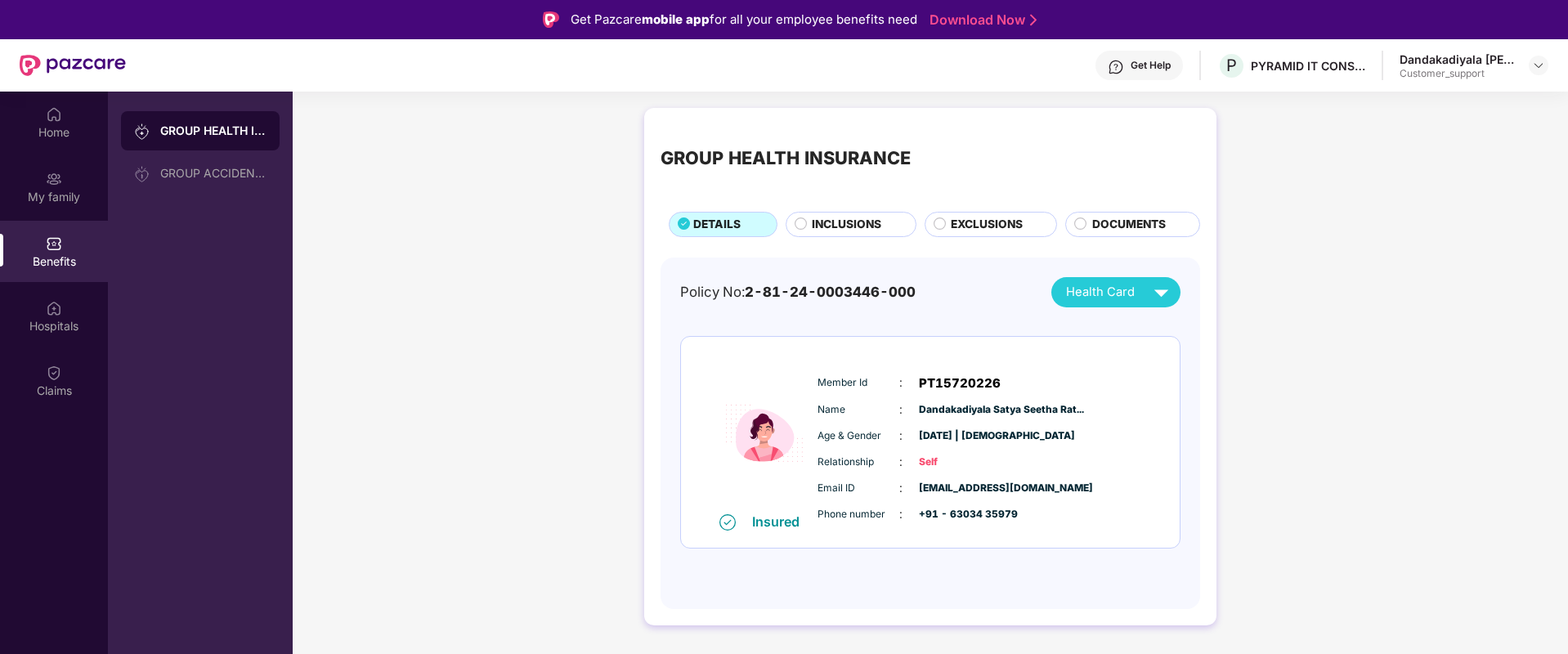
click at [852, 221] on span "INCLUSIONS" at bounding box center [846, 225] width 69 height 18
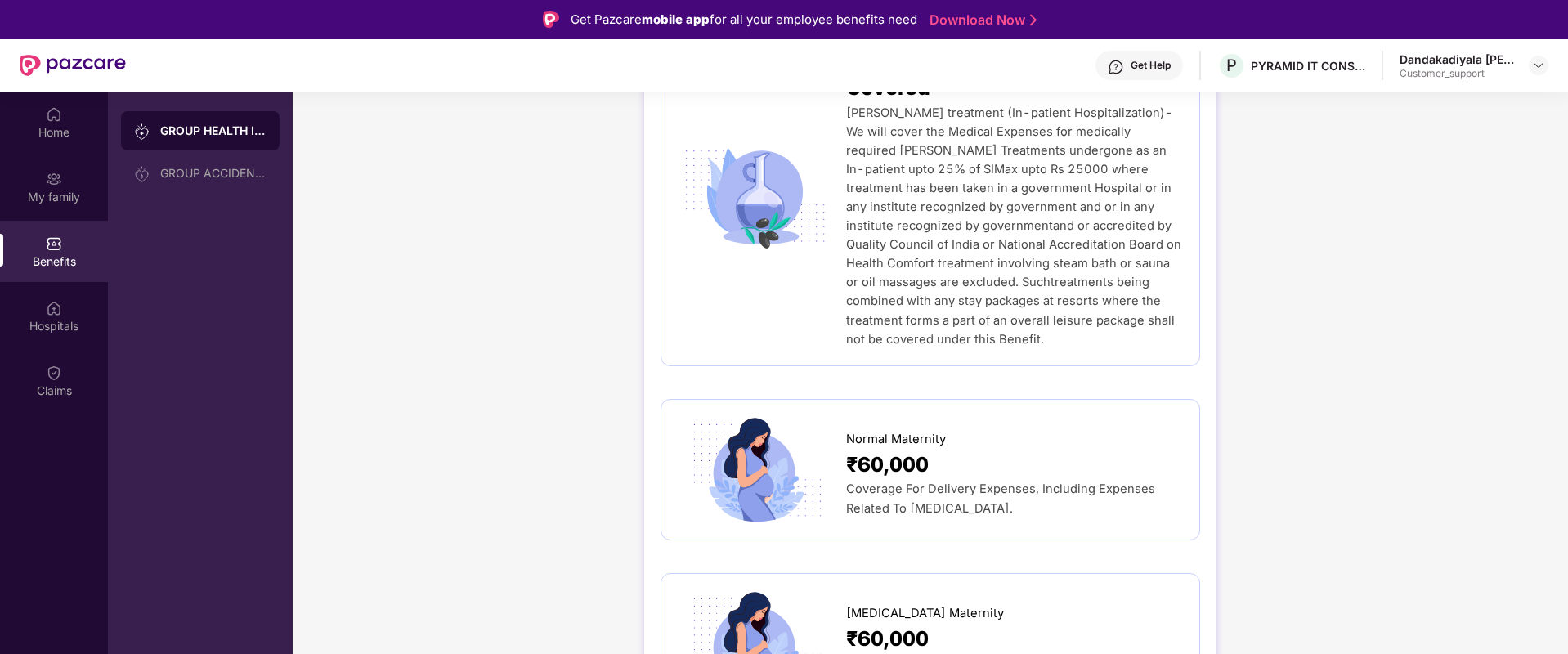
scroll to position [2178, 0]
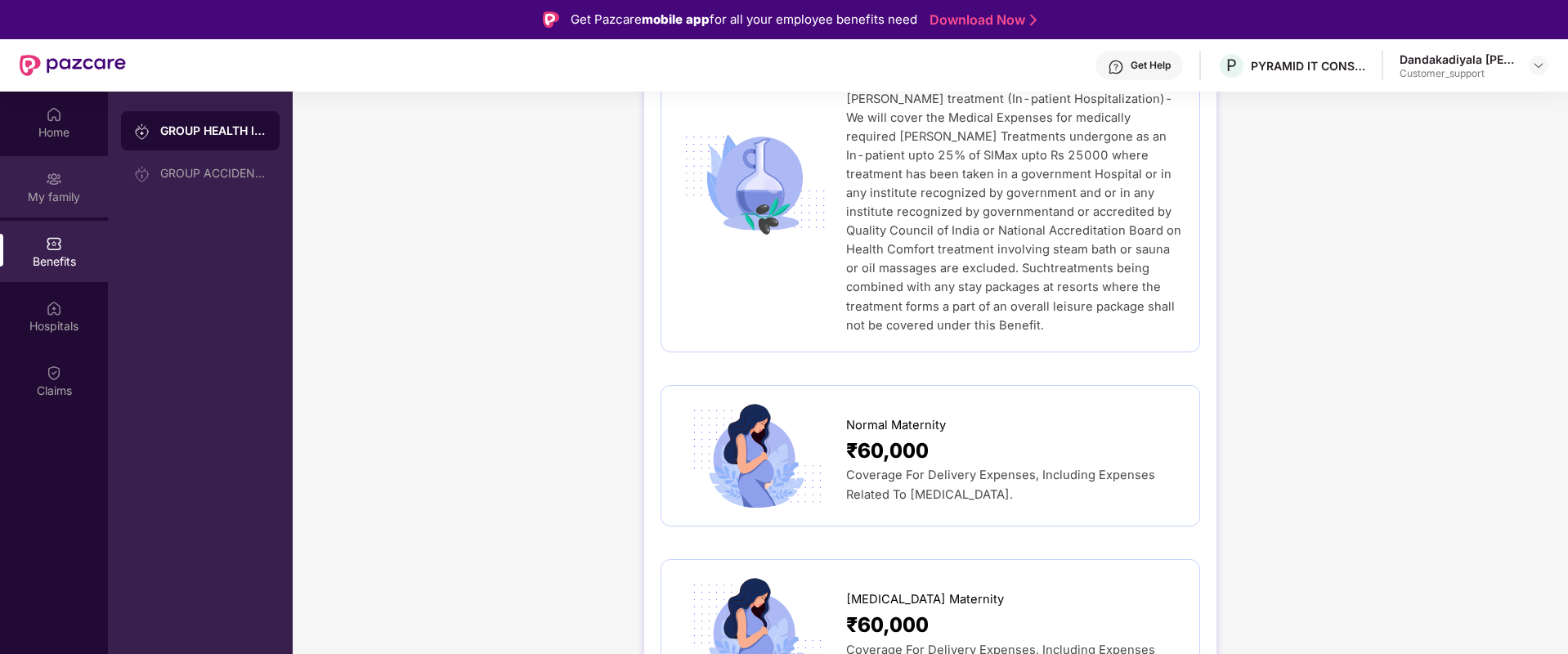
click at [55, 191] on div "My family" at bounding box center [54, 197] width 107 height 16
